Goal: Find specific page/section: Find specific page/section

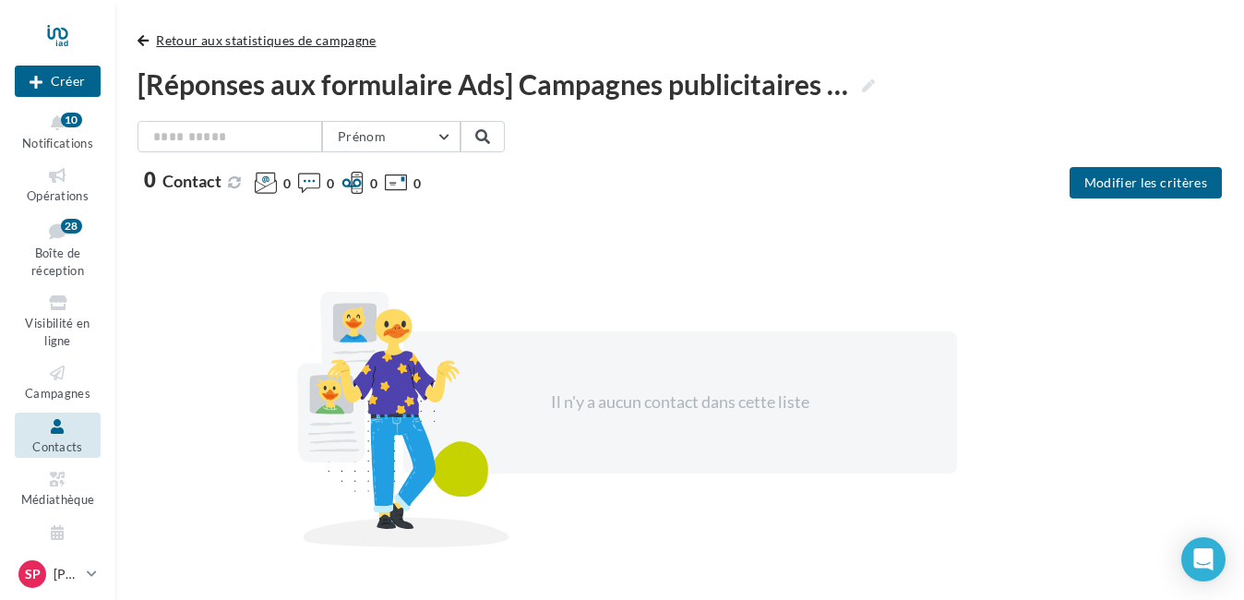
click at [148, 37] on span "button" at bounding box center [143, 40] width 11 height 13
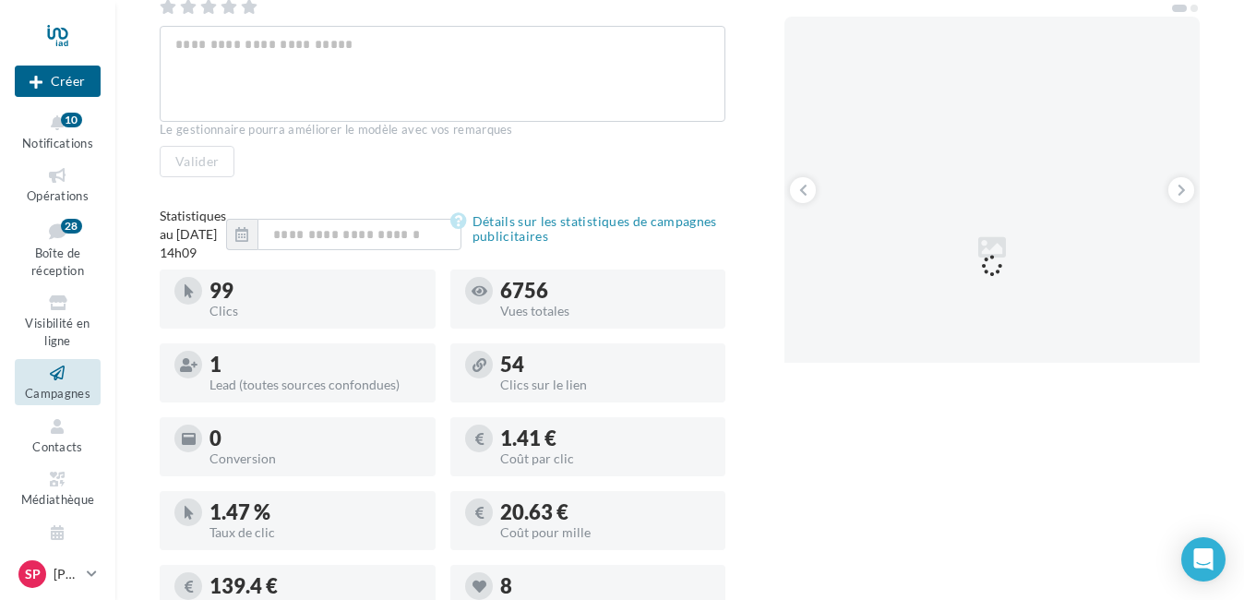
scroll to position [277, 0]
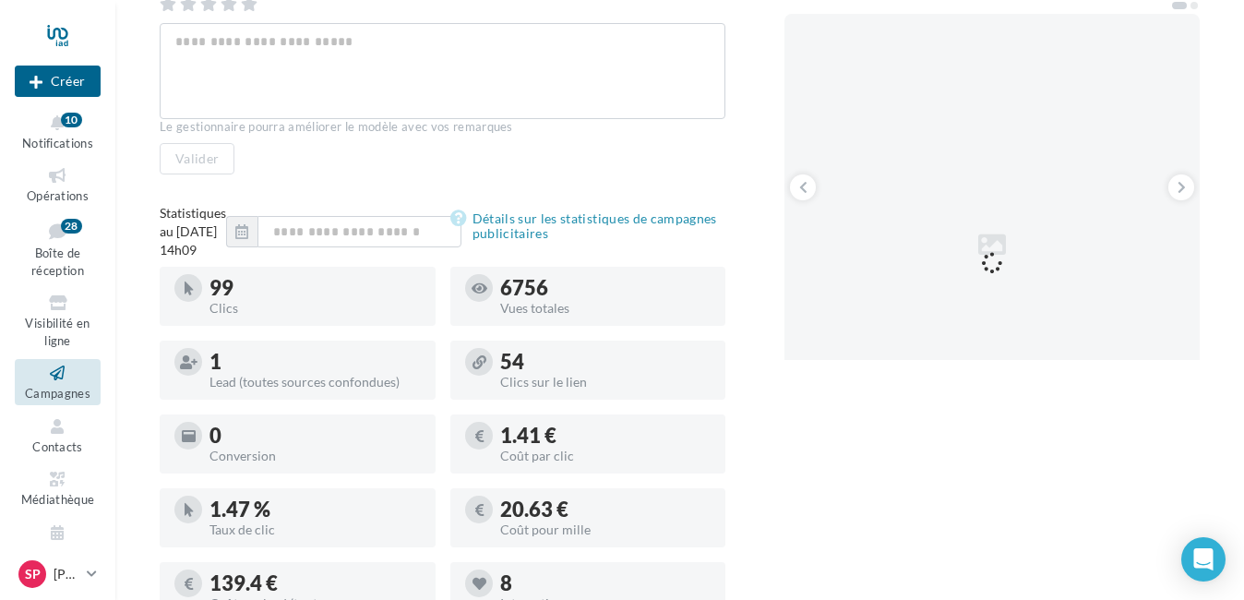
click at [583, 130] on div "Le gestionnaire pourra améliorer le modèle avec vos remarques" at bounding box center [443, 127] width 566 height 17
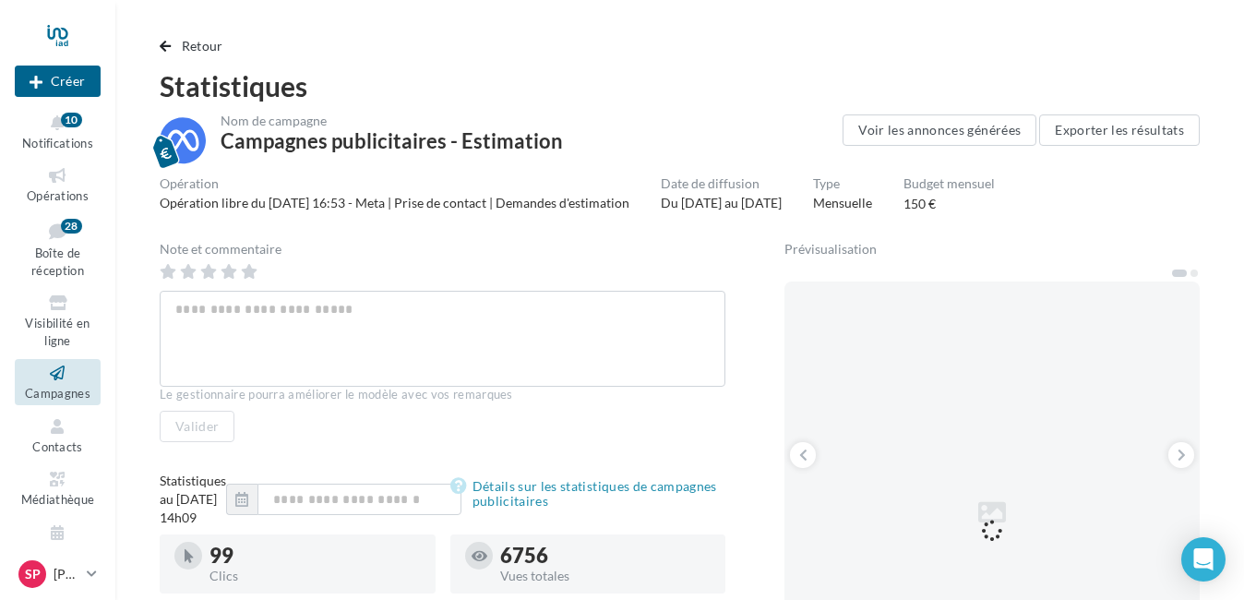
scroll to position [0, 0]
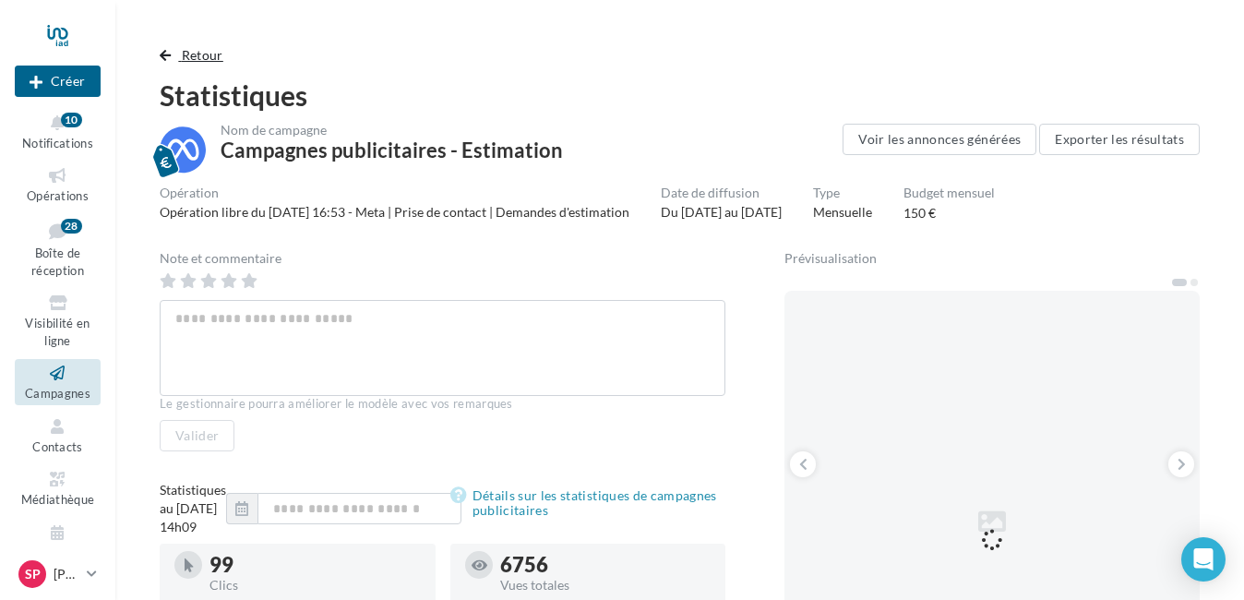
click at [165, 50] on span "button" at bounding box center [165, 55] width 11 height 13
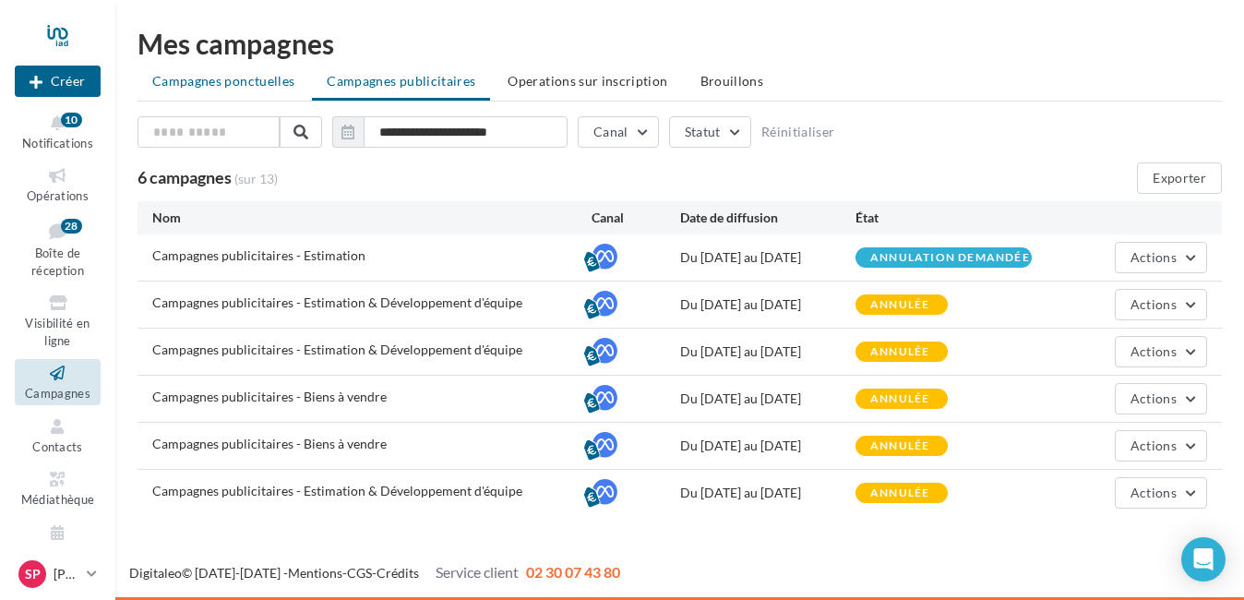
click at [218, 79] on span "Campagnes ponctuelles" at bounding box center [223, 81] width 142 height 16
